Goal: Task Accomplishment & Management: Use online tool/utility

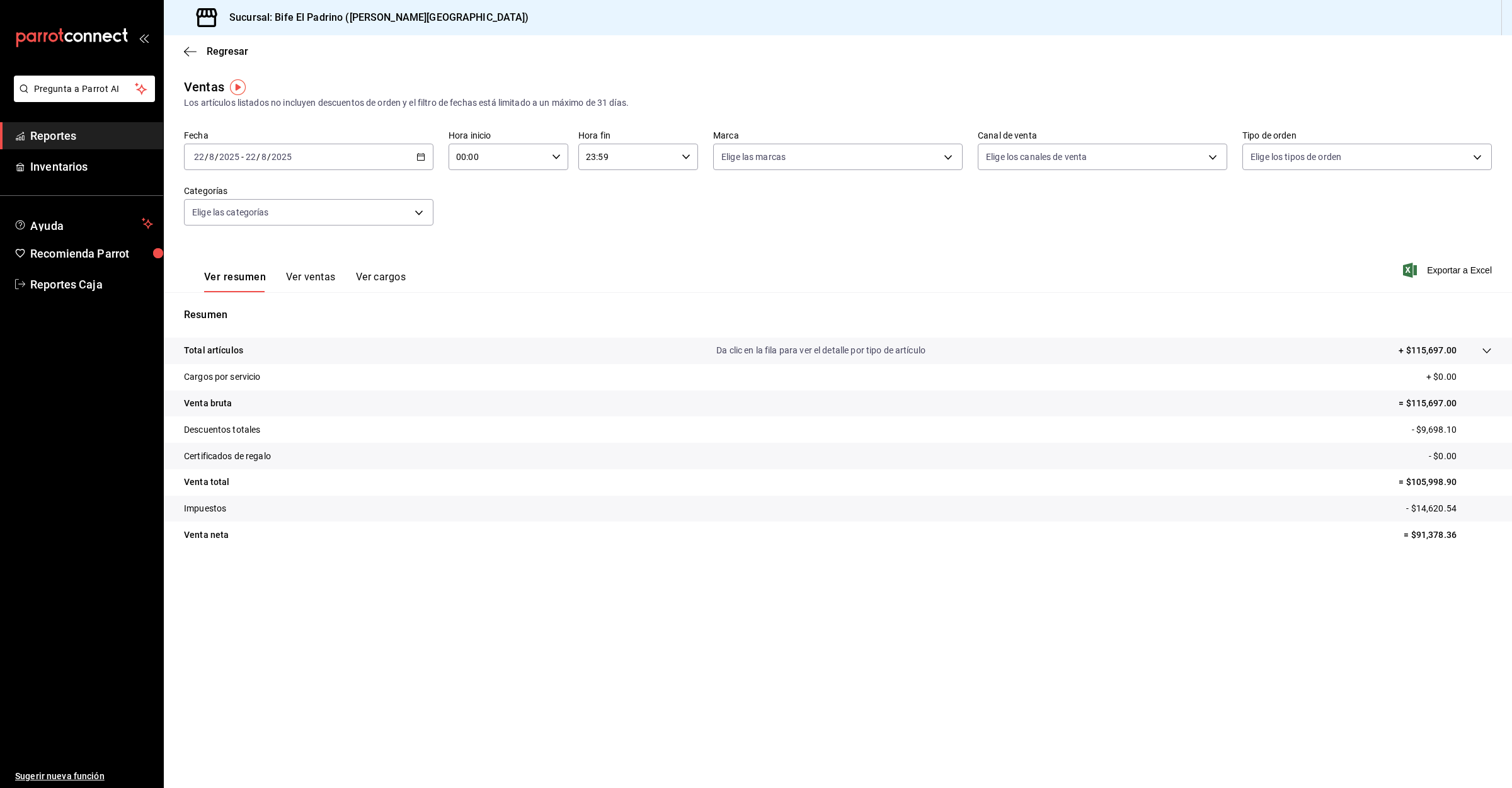
click at [62, 127] on span "Reportes" at bounding box center [92, 135] width 123 height 17
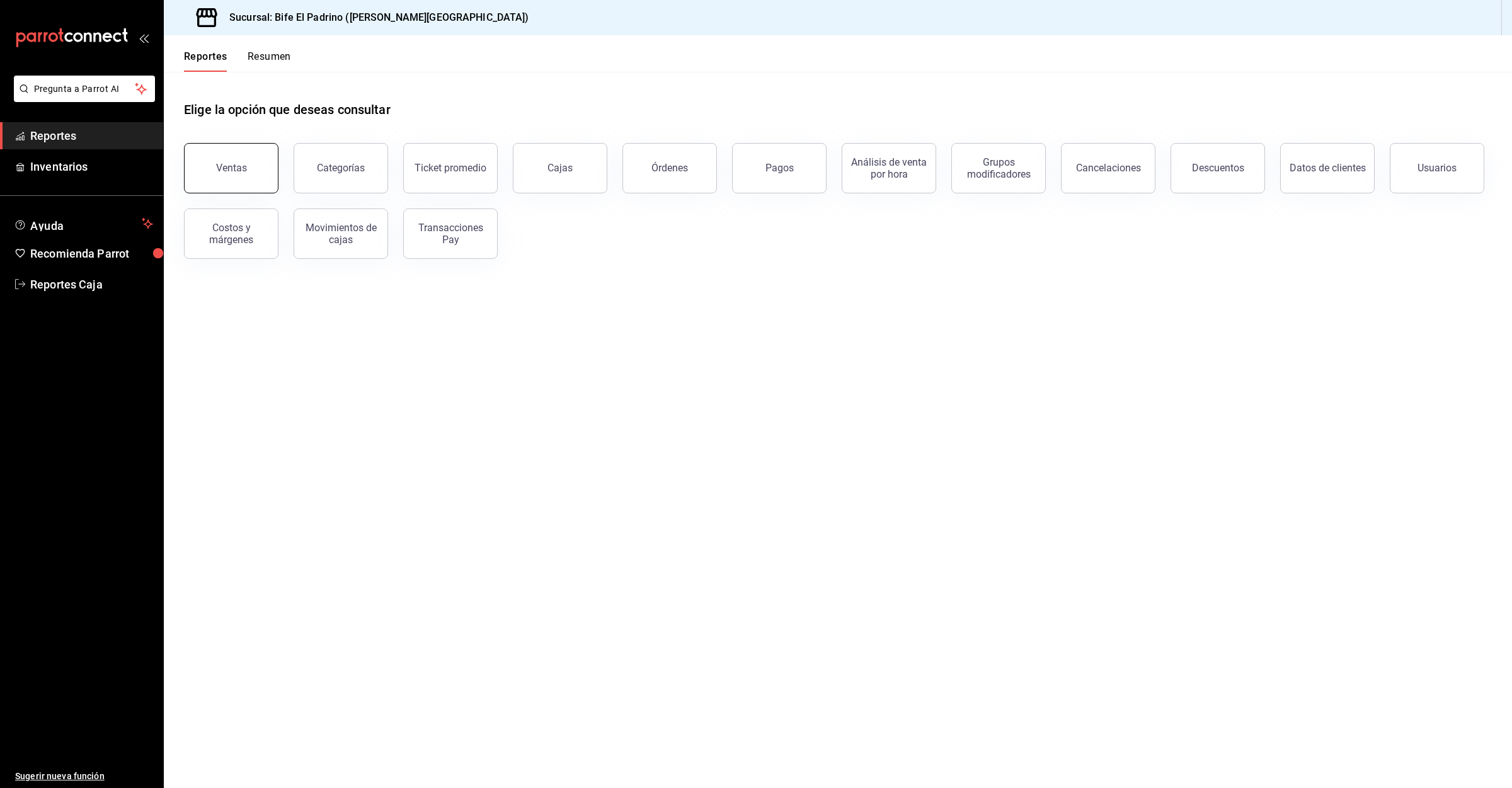
click at [246, 177] on button "Ventas" at bounding box center [231, 168] width 94 height 50
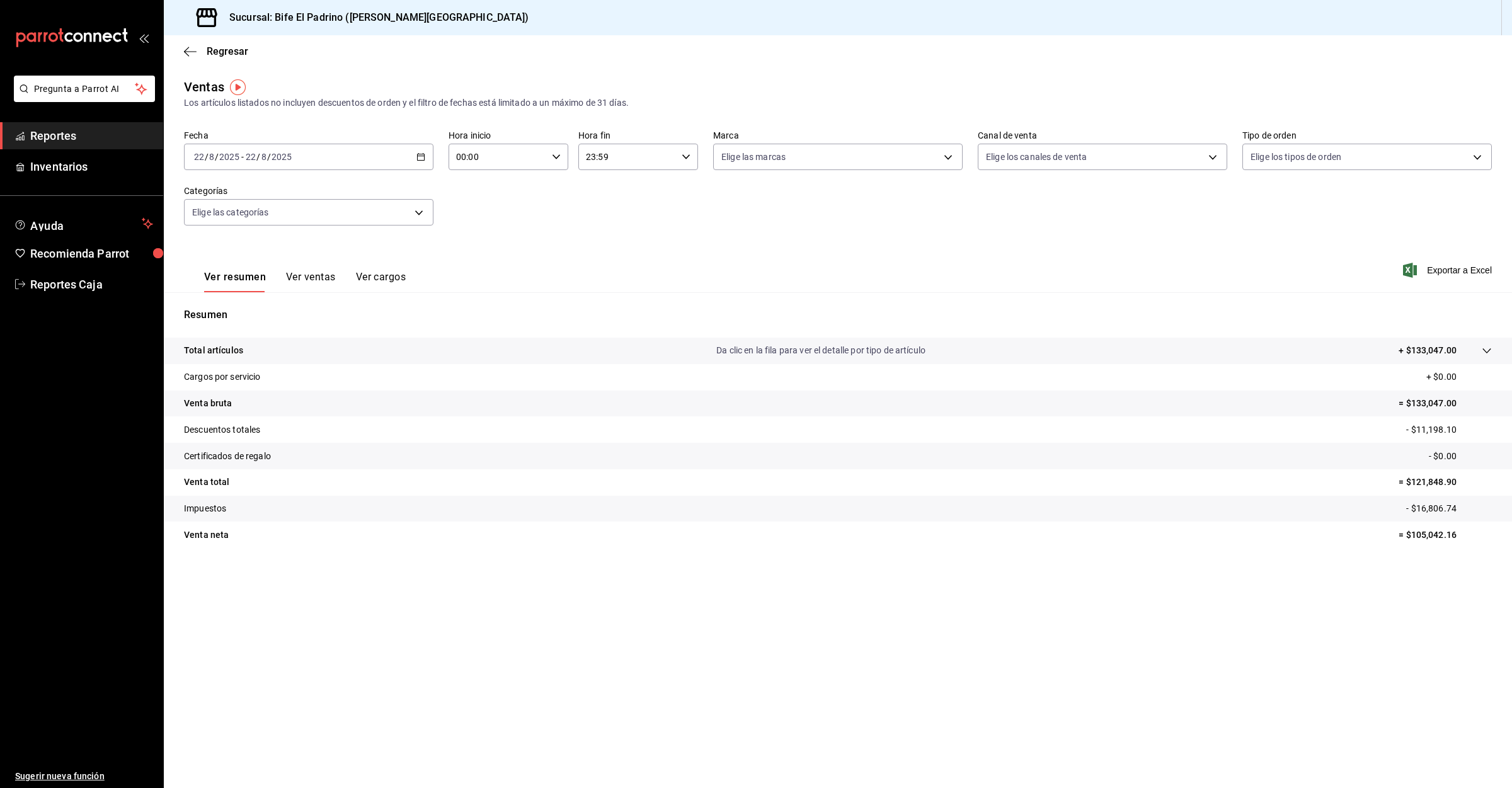
click at [56, 134] on span "Reportes" at bounding box center [92, 135] width 123 height 17
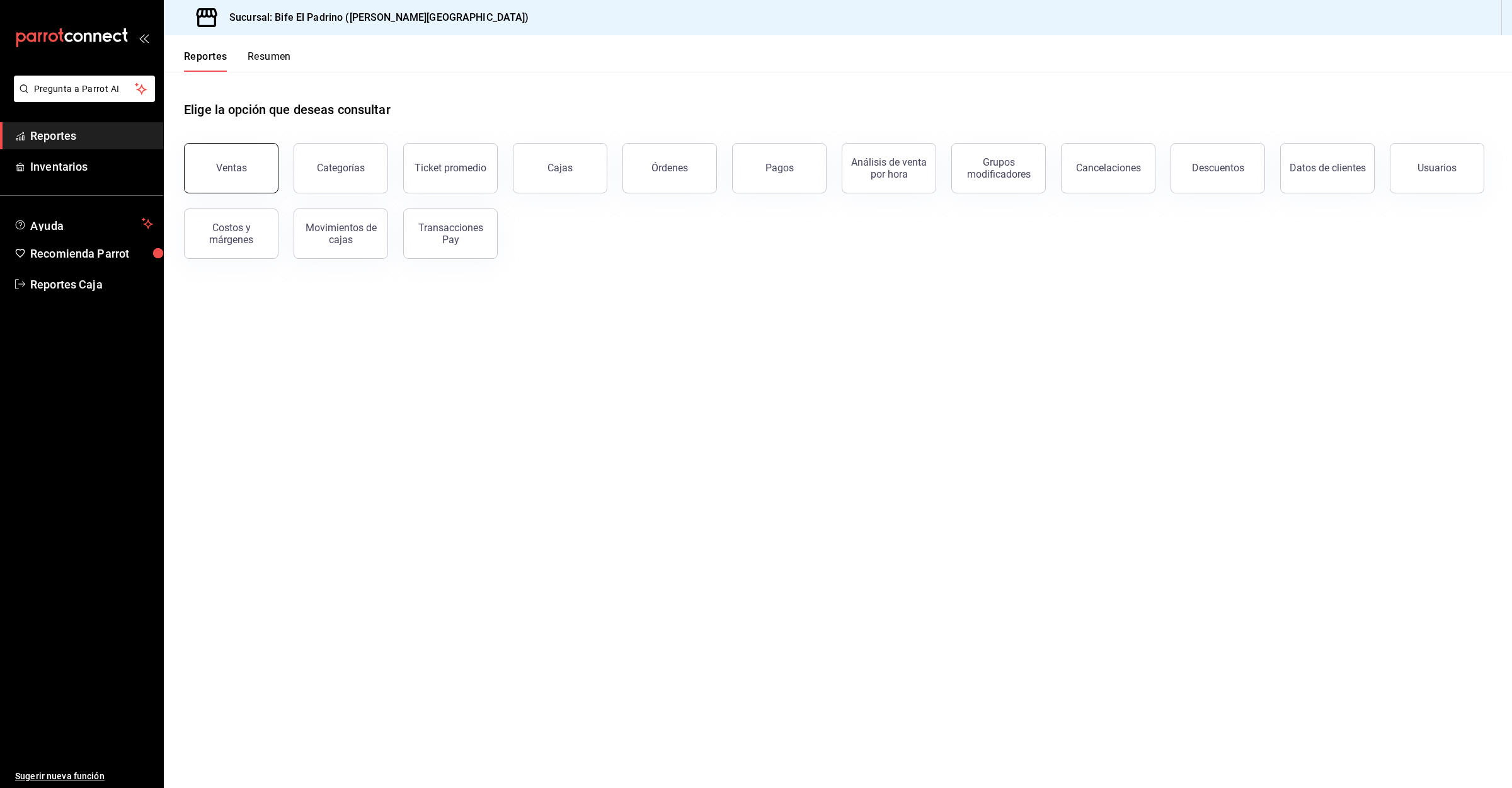
click at [224, 171] on div "Ventas" at bounding box center [232, 168] width 31 height 12
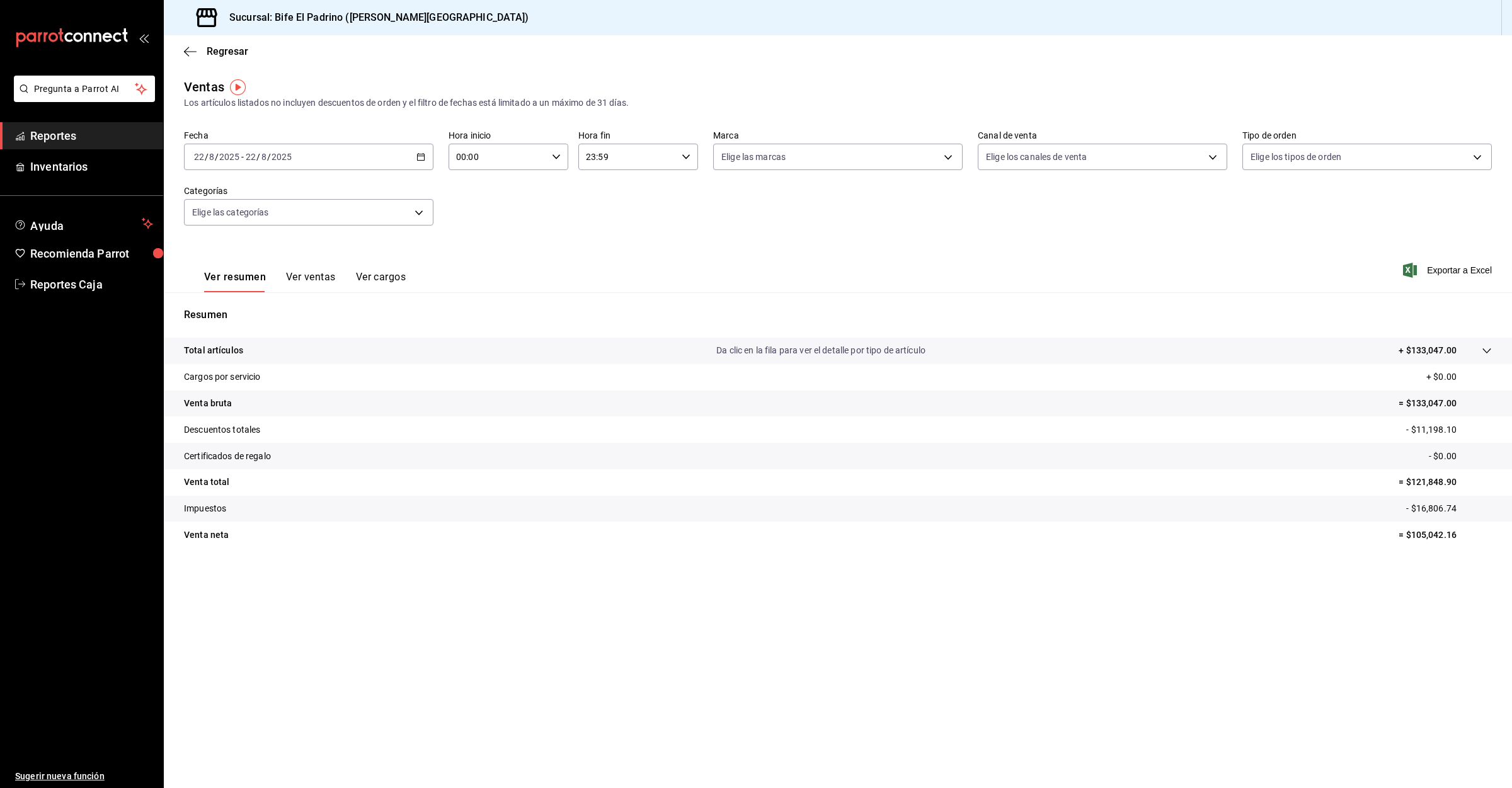
click at [402, 155] on div "[DATE] [DATE] - [DATE] [DATE]" at bounding box center [309, 157] width 250 height 27
click at [240, 306] on span "Rango de fechas" at bounding box center [244, 309] width 98 height 13
click at [438, 327] on abbr "23" at bounding box center [440, 323] width 8 height 9
click at [422, 325] on abbr "22" at bounding box center [418, 323] width 8 height 9
click at [1448, 273] on span "Exportar a Excel" at bounding box center [1448, 270] width 86 height 15
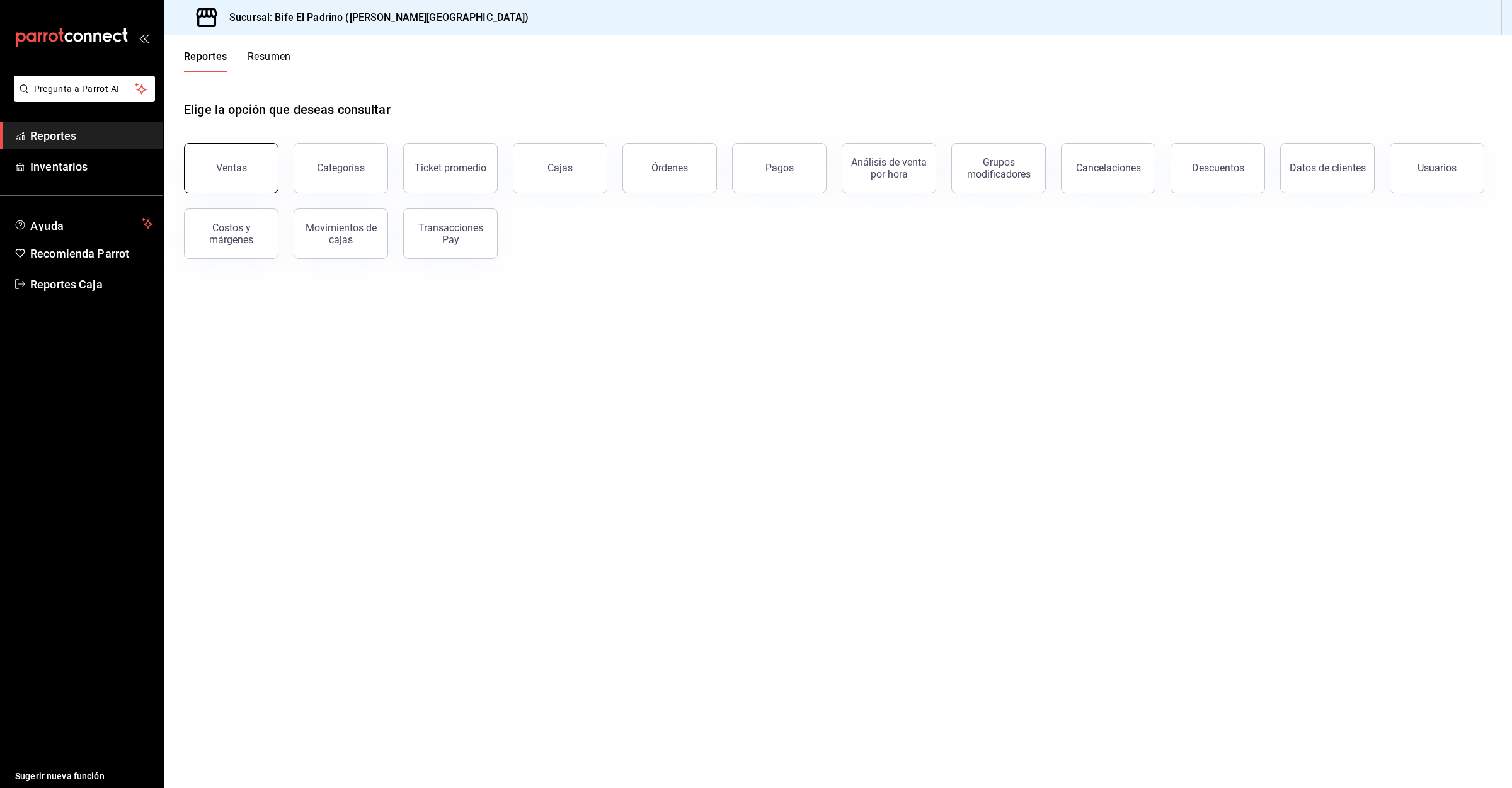
click at [233, 165] on div "Ventas" at bounding box center [232, 168] width 31 height 12
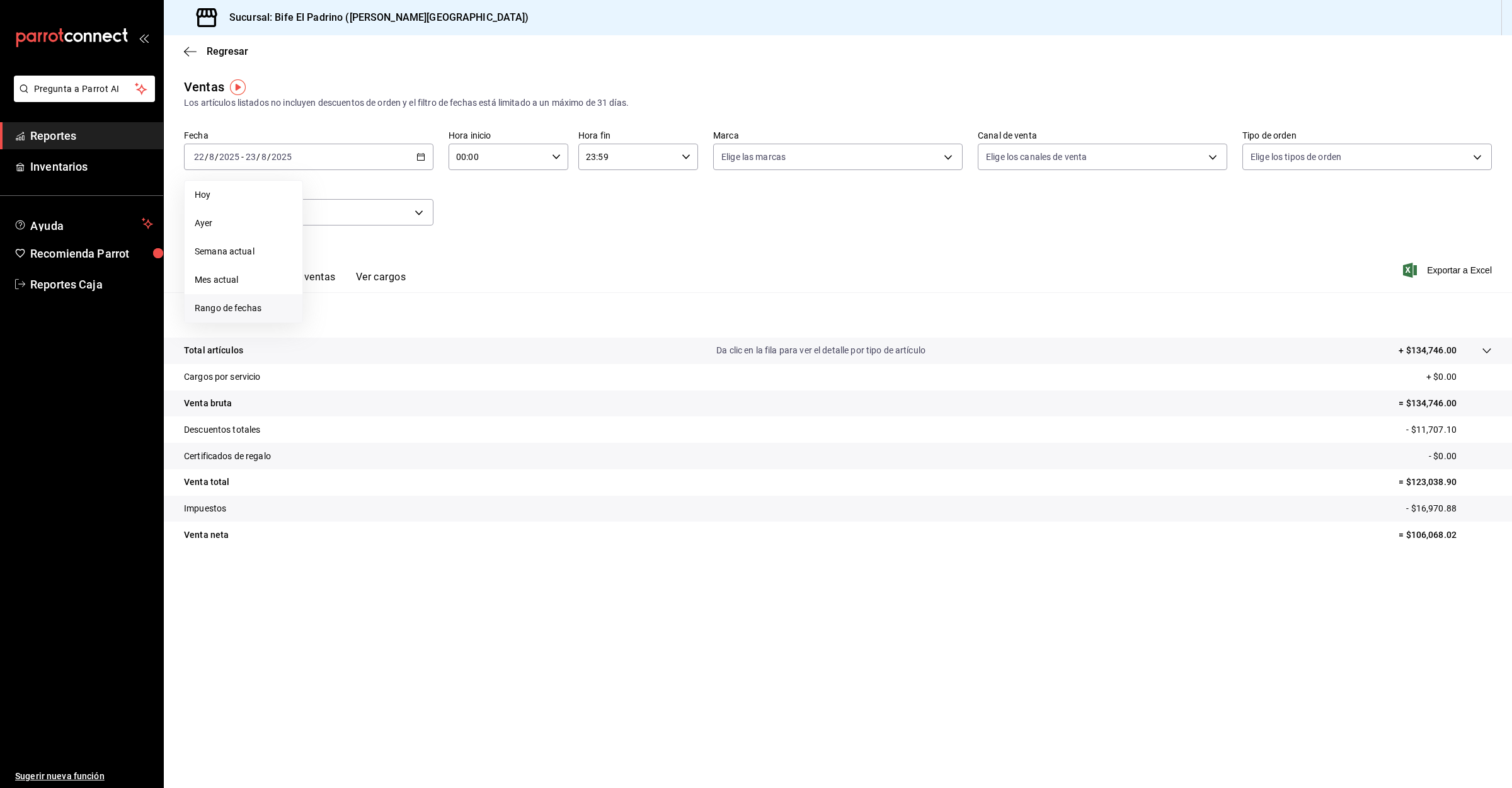
click at [244, 308] on span "Rango de fechas" at bounding box center [244, 309] width 98 height 13
click at [399, 319] on abbr "21" at bounding box center [396, 323] width 8 height 9
